Goal: Task Accomplishment & Management: Complete application form

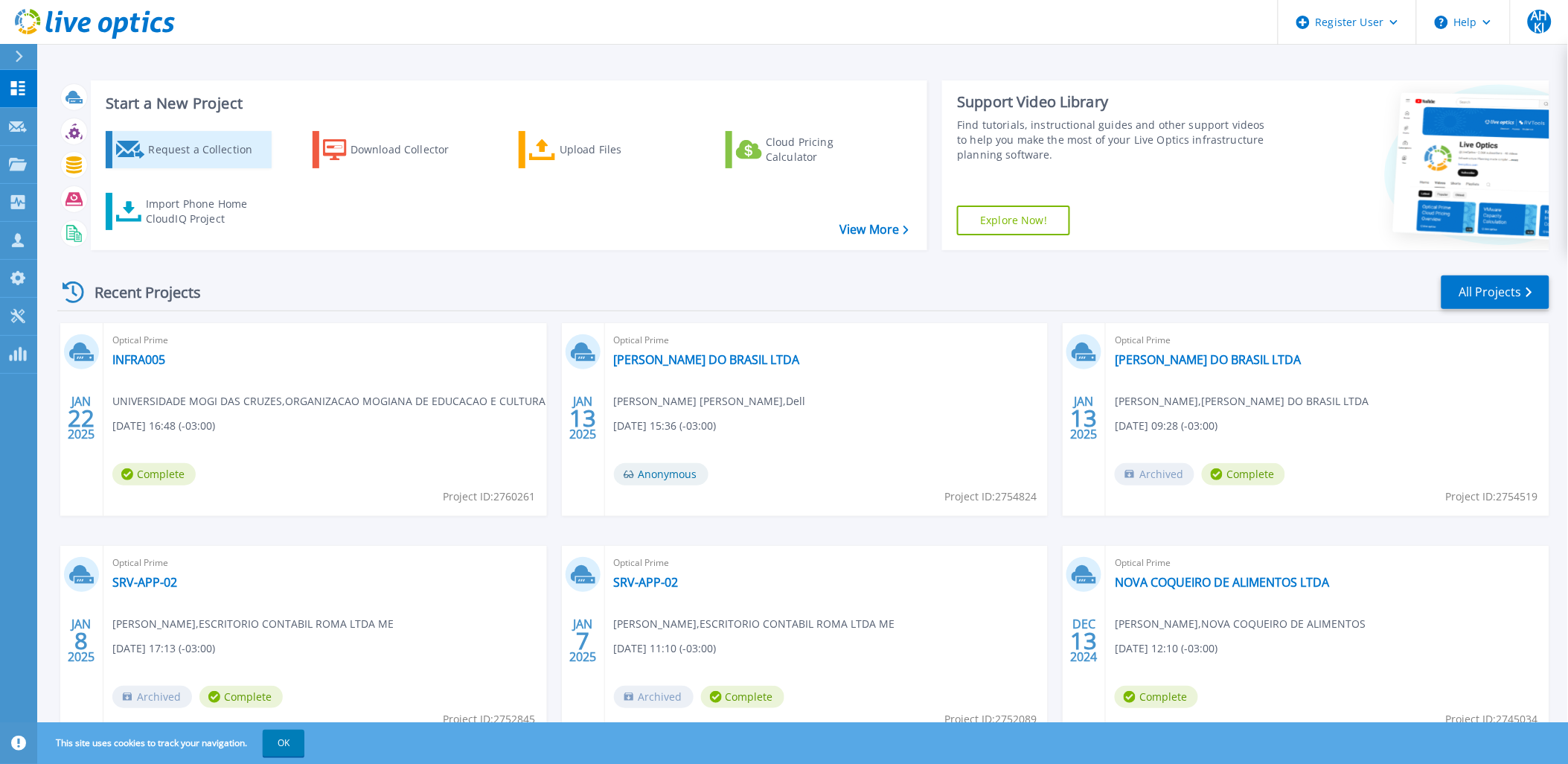
click at [202, 160] on div "Request a Collection" at bounding box center [207, 149] width 119 height 30
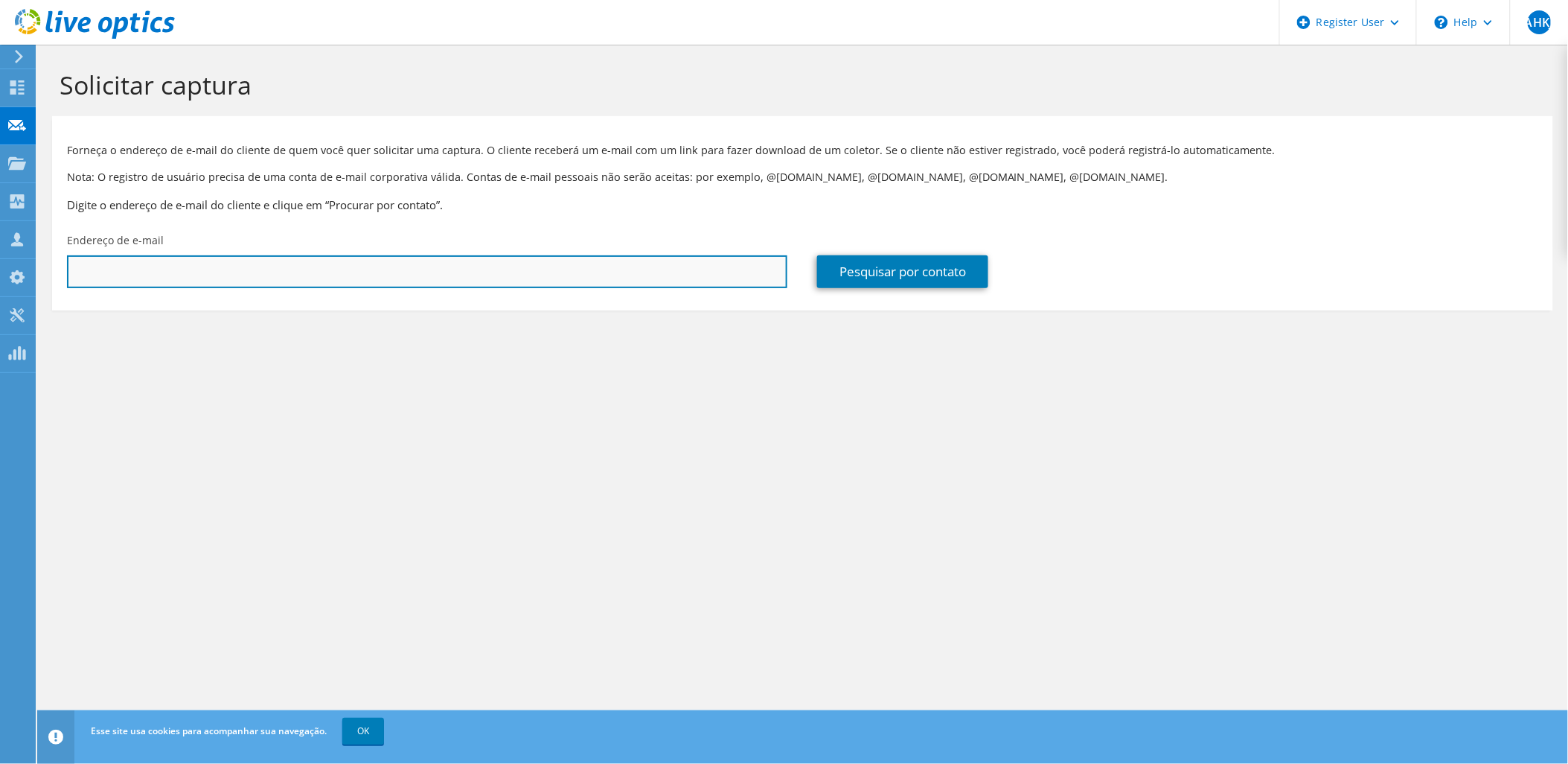
click at [317, 270] on input "text" at bounding box center [428, 272] width 721 height 32
paste input "[EMAIL_ADDRESS][DOMAIN_NAME]"
type input "[EMAIL_ADDRESS][DOMAIN_NAME]"
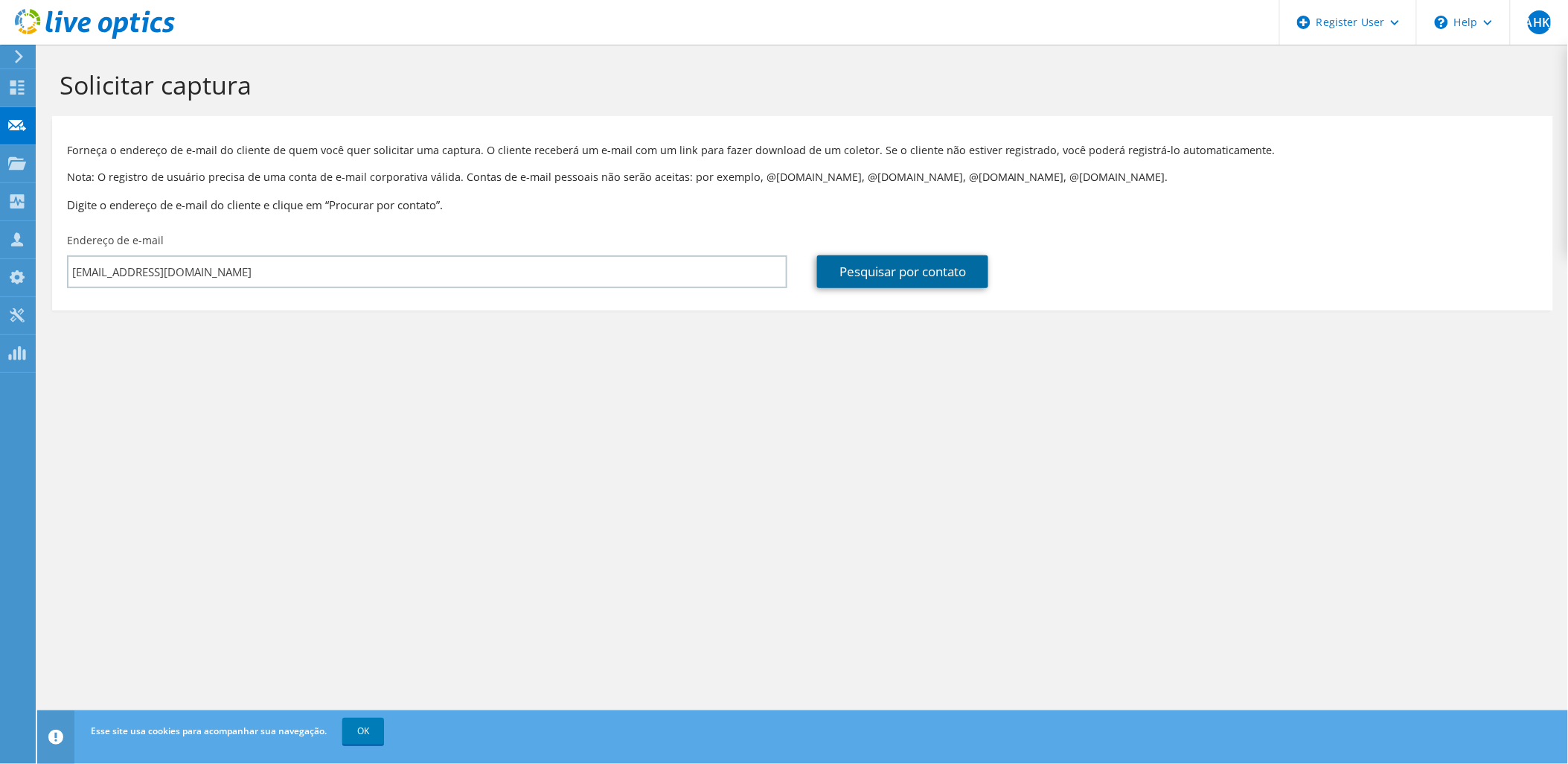
click at [910, 272] on link "Pesquisar por contato" at bounding box center [902, 272] width 171 height 32
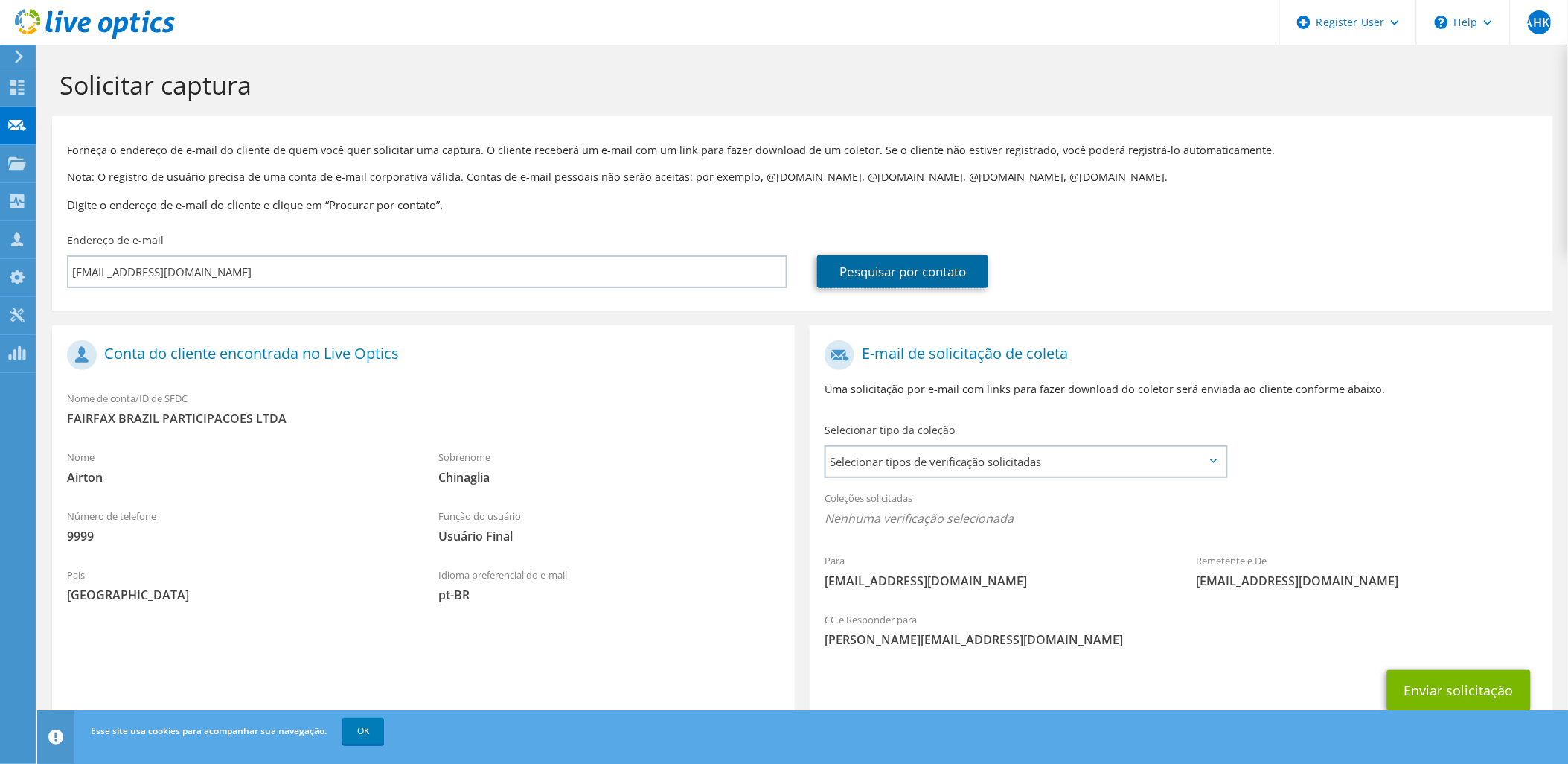
scroll to position [52, 0]
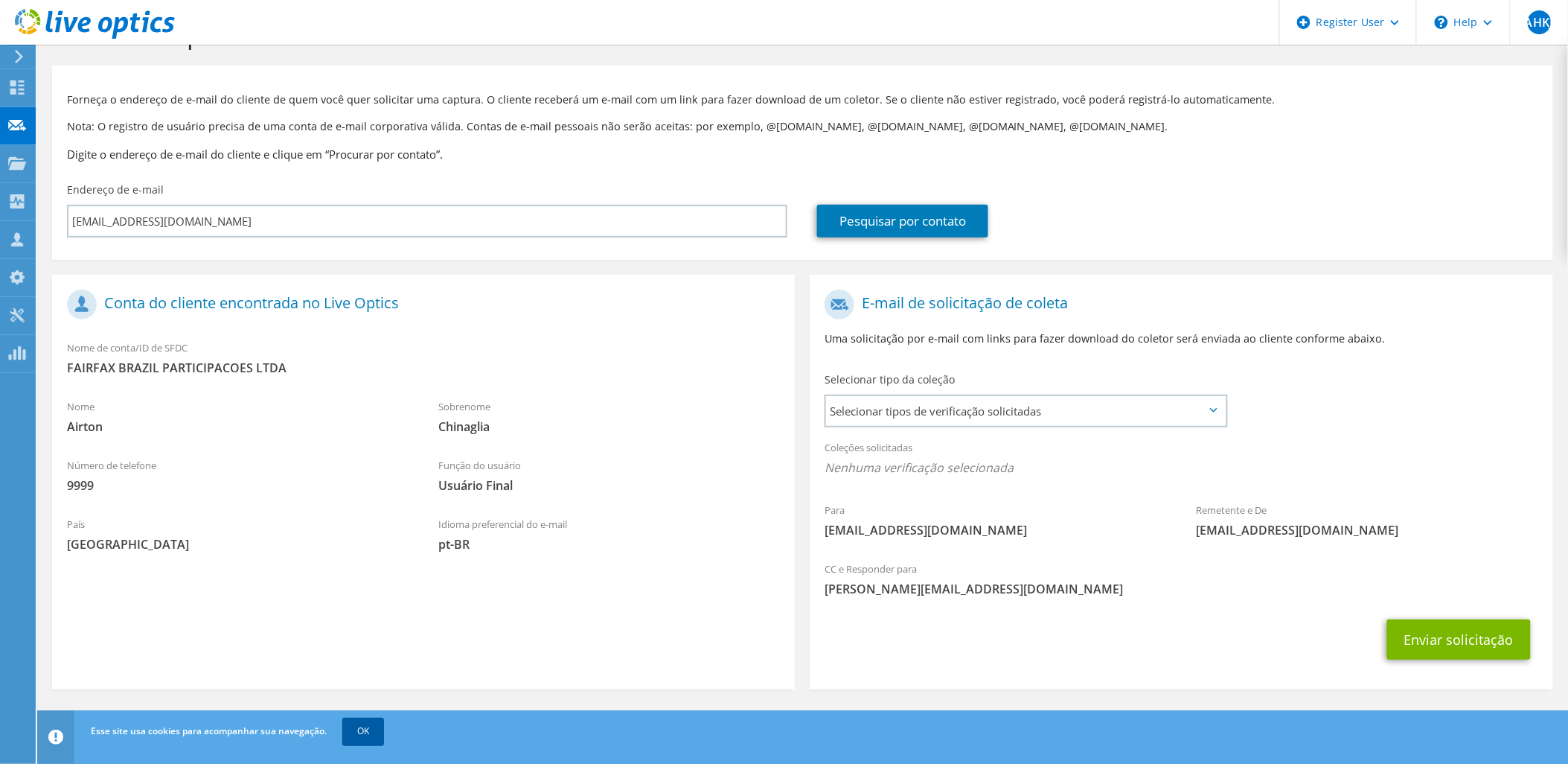
click at [370, 728] on link "OK" at bounding box center [363, 731] width 41 height 27
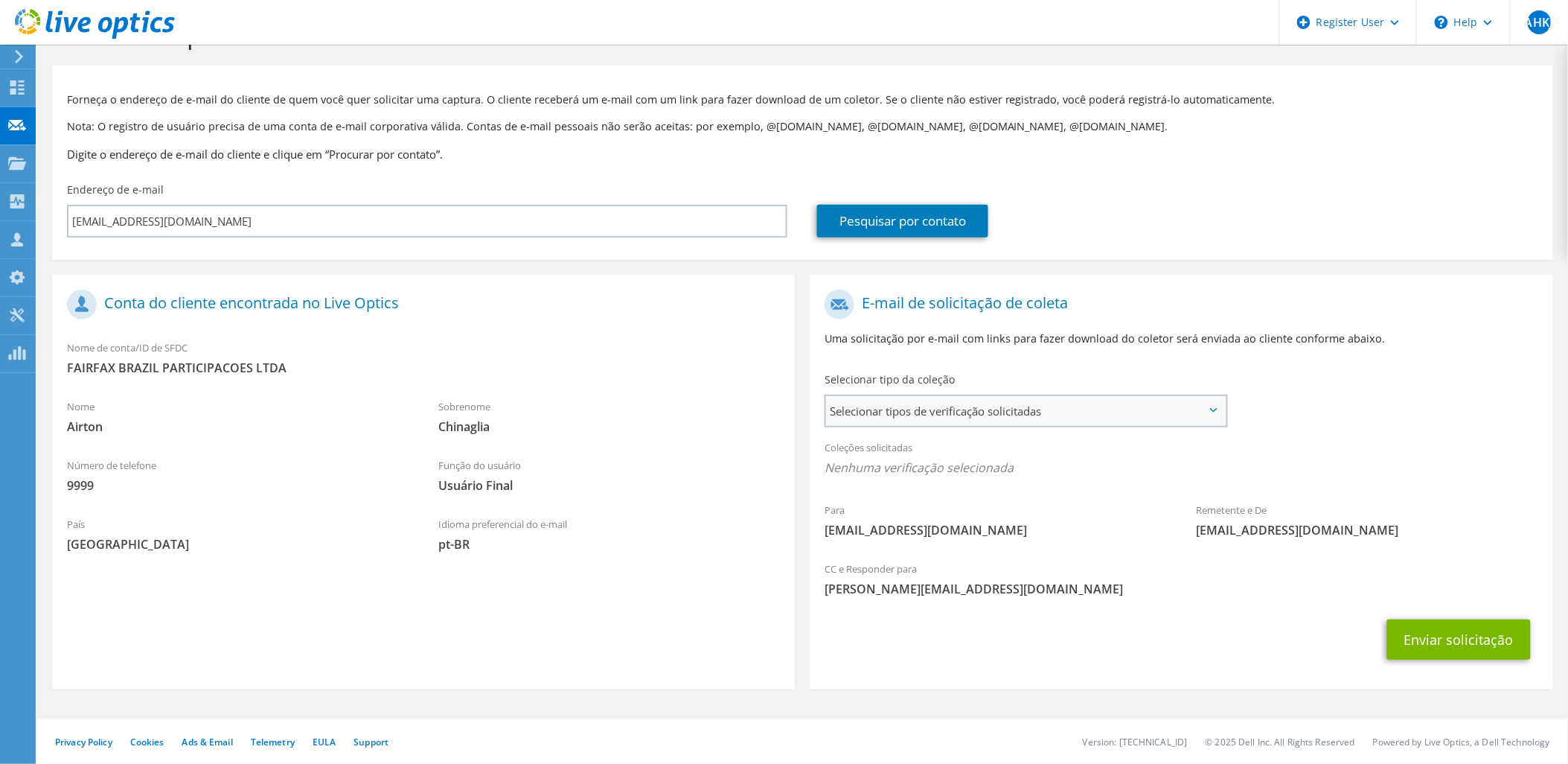
click at [987, 407] on span "Selecionar tipos de verificação solicitadas" at bounding box center [1026, 411] width 399 height 30
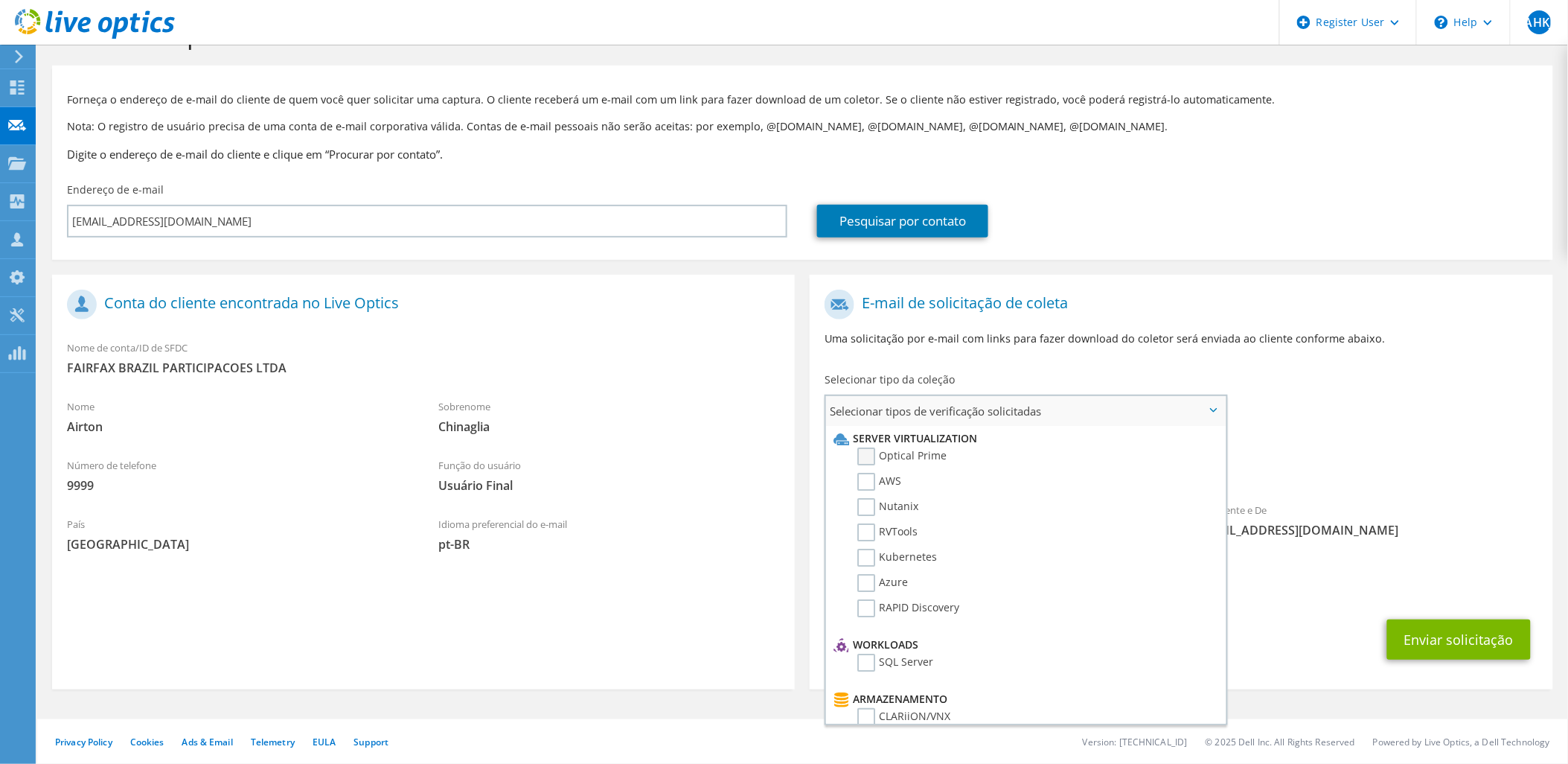
click at [894, 459] on label "Optical Prime" at bounding box center [902, 456] width 89 height 18
click at [0, 0] on input "Optical Prime" at bounding box center [0, 0] width 0 height 0
click at [1417, 500] on div "Remetente e De liveoptics@liveoptics.com" at bounding box center [1368, 523] width 372 height 51
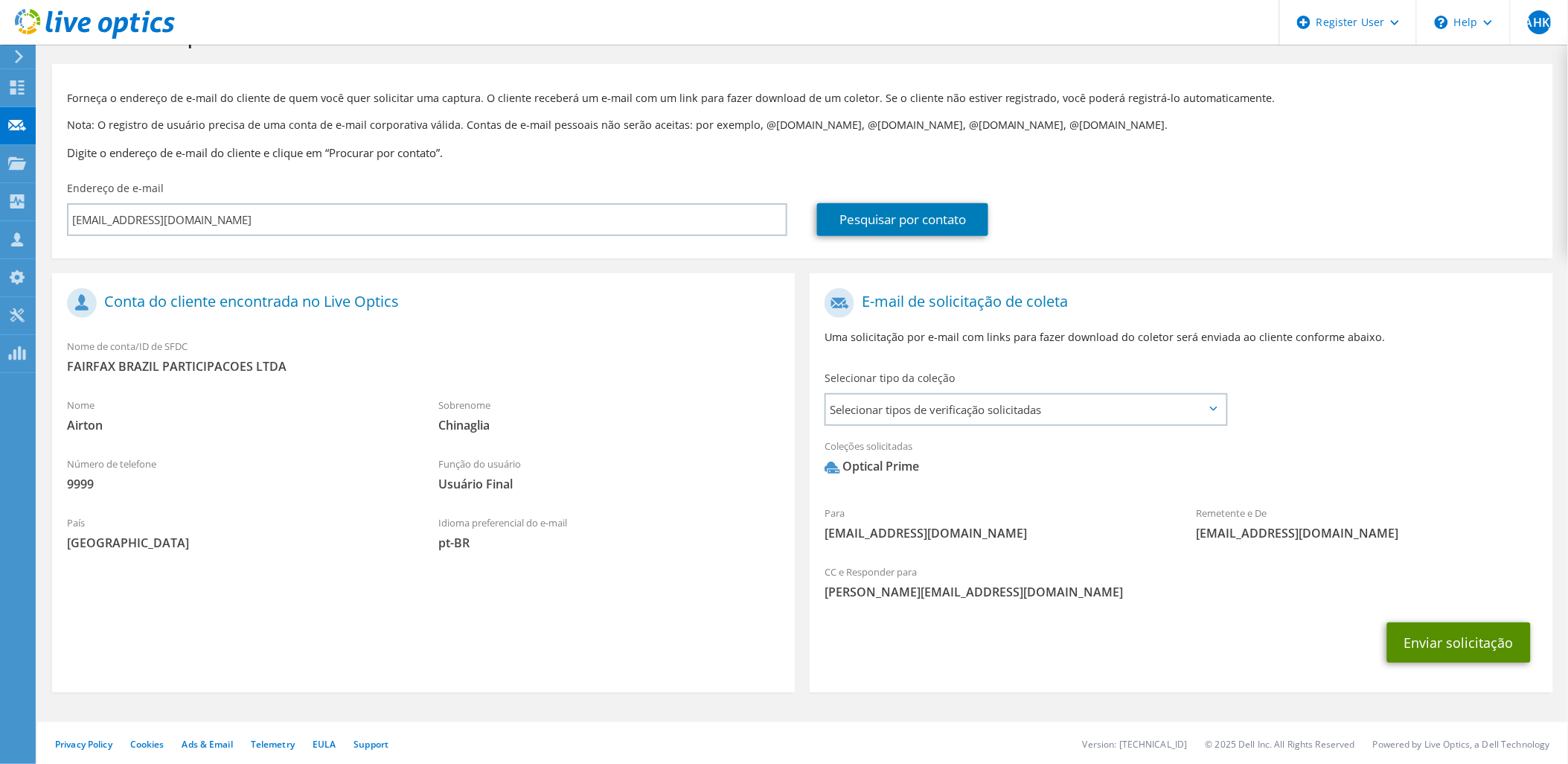
click at [1448, 648] on button "Enviar solicitação" at bounding box center [1458, 643] width 144 height 41
